Goal: Check status: Check status

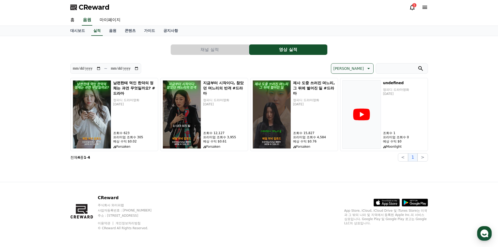
click at [413, 9] on icon at bounding box center [412, 7] width 5 height 5
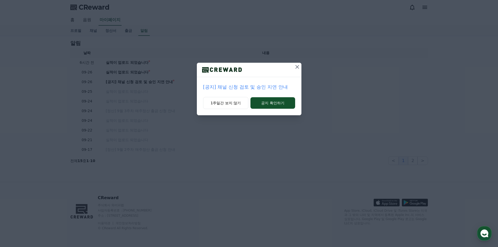
click at [296, 67] on icon at bounding box center [297, 67] width 6 height 6
click at [298, 67] on icon at bounding box center [298, 67] width 4 height 4
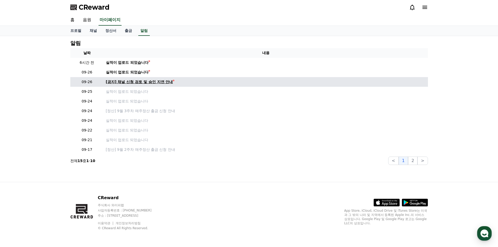
click at [130, 80] on div "[공지] 채널 신청 검토 및 승인 지연 안내" at bounding box center [139, 81] width 67 height 5
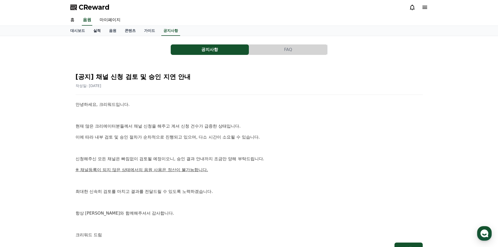
click at [99, 29] on link "실적" at bounding box center [97, 31] width 16 height 10
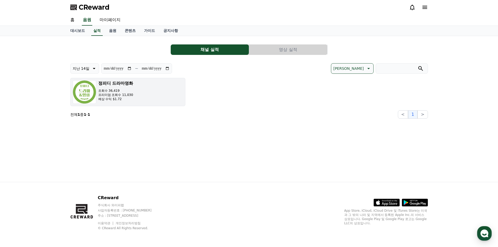
click at [136, 94] on button "정피디 드라마영화 조회수 36,419 프리미엄 조회수 11,030 예상 수익 $1.72" at bounding box center [127, 92] width 115 height 28
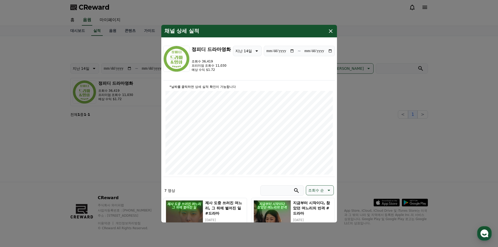
click at [330, 34] on icon "modal" at bounding box center [331, 31] width 6 height 6
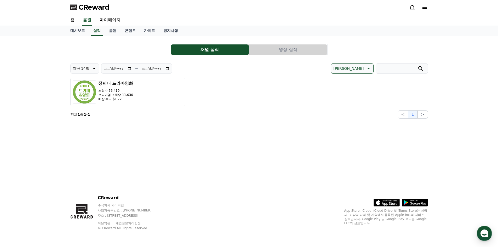
click at [279, 53] on button "영상 실적" at bounding box center [288, 49] width 78 height 10
